Goal: Task Accomplishment & Management: Manage account settings

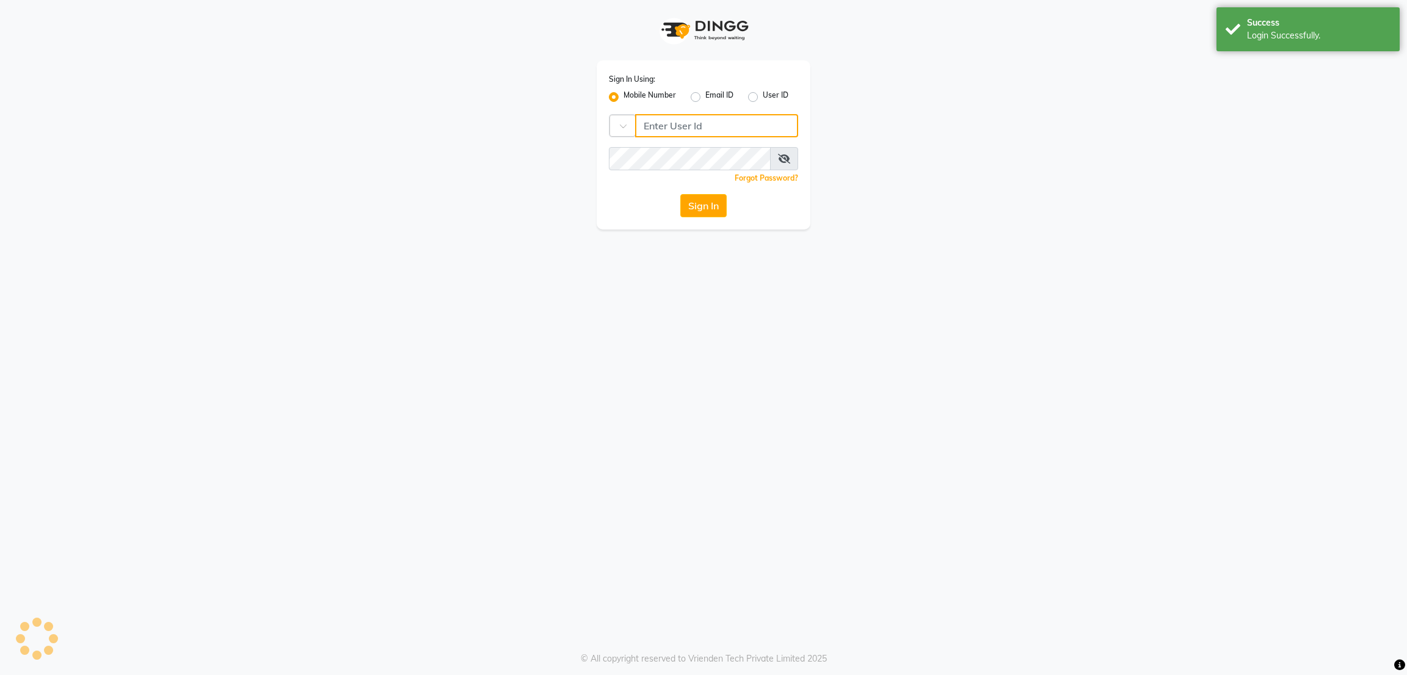
click at [719, 129] on input "Username" at bounding box center [716, 125] width 163 height 23
click at [695, 122] on input "7760179992" at bounding box center [724, 125] width 148 height 23
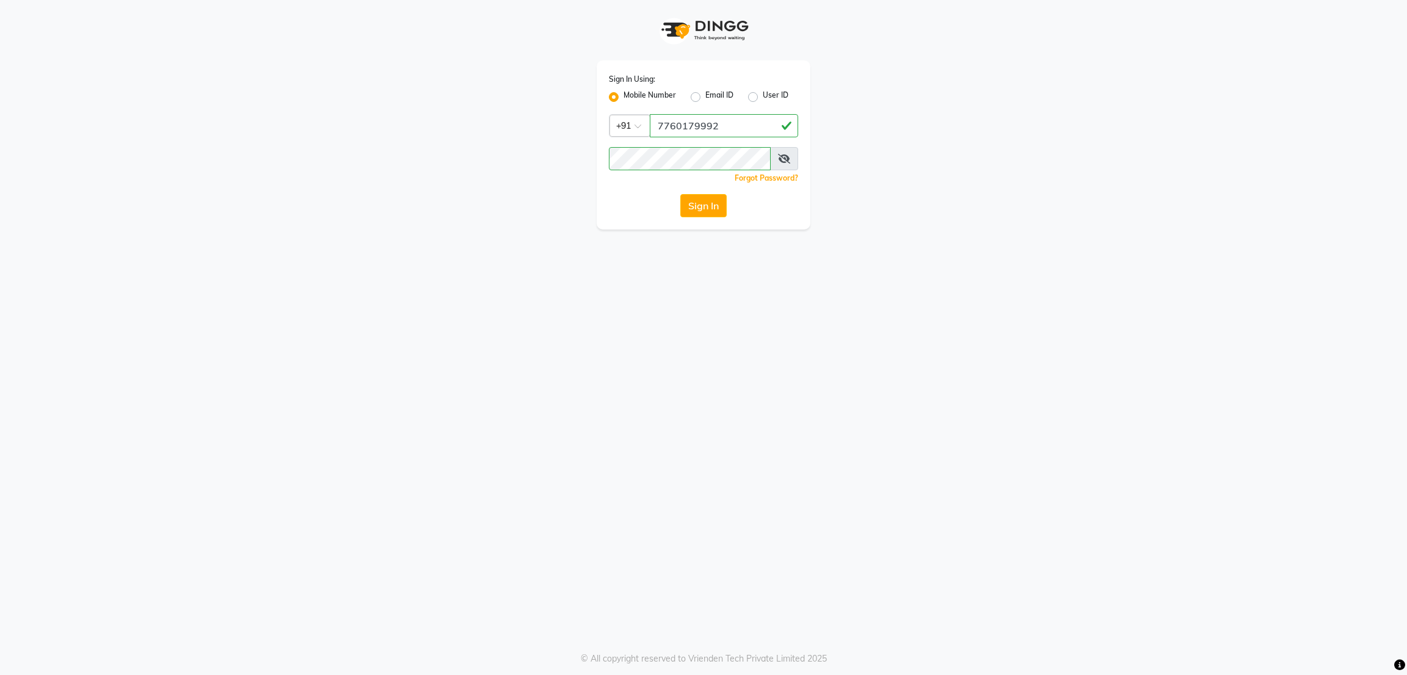
type input "8073170422"
click at [706, 203] on button "Sign In" at bounding box center [703, 205] width 46 height 23
